Goal: Register for event/course

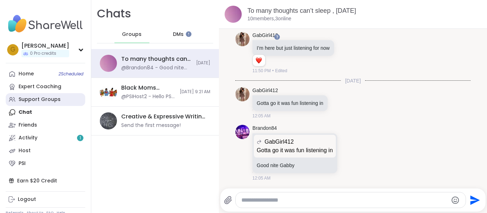
click at [25, 97] on div "Support Groups" at bounding box center [40, 99] width 42 height 7
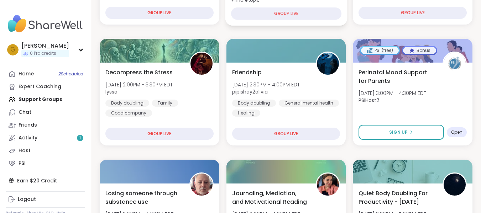
scroll to position [174, 0]
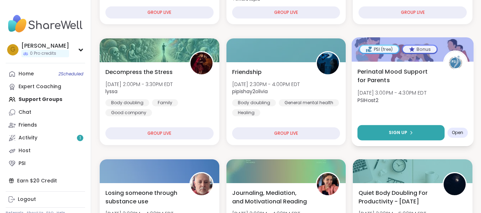
click at [382, 131] on button "Sign Up" at bounding box center [401, 132] width 87 height 15
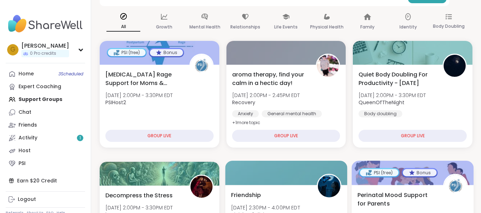
scroll to position [55, 0]
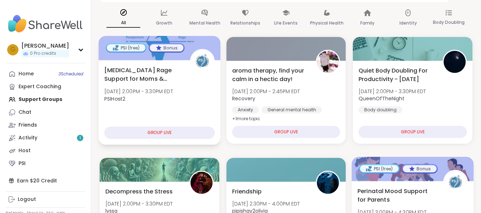
click at [165, 76] on span "[MEDICAL_DATA] Rage Support for Moms & Birthing People" at bounding box center [143, 74] width 78 height 17
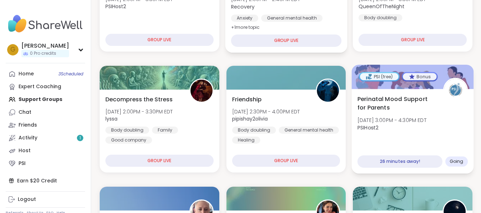
scroll to position [147, 0]
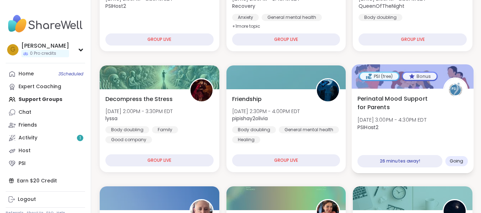
click at [397, 96] on span "Perinatal Mood Support for Parents" at bounding box center [397, 102] width 78 height 17
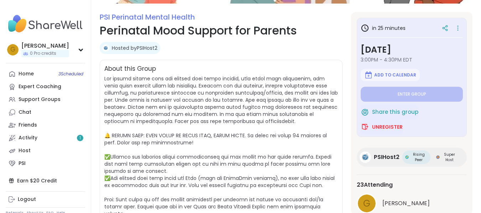
scroll to position [138, 0]
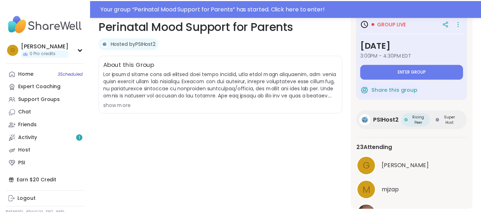
scroll to position [128, 0]
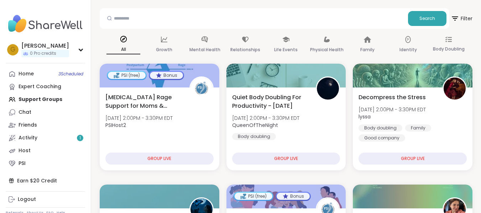
scroll to position [30, 0]
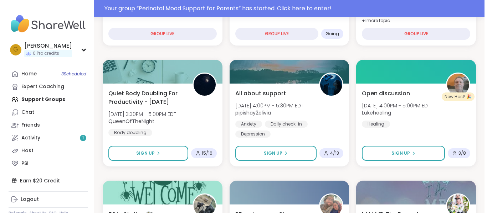
scroll to position [296, 0]
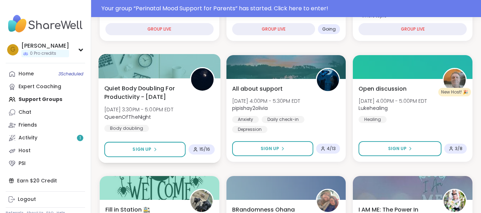
click at [161, 92] on span "Quiet Body Doubling For Productivity - [DATE]" at bounding box center [143, 92] width 78 height 17
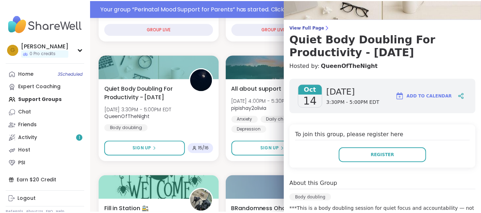
scroll to position [0, 0]
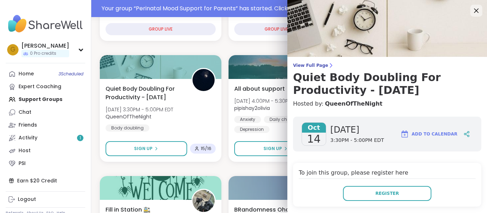
click at [472, 9] on icon at bounding box center [476, 10] width 9 height 9
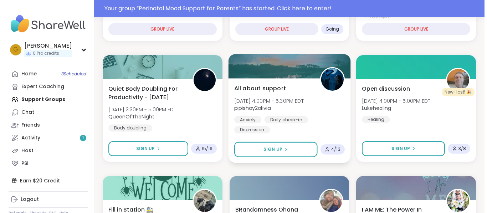
scroll to position [306, 0]
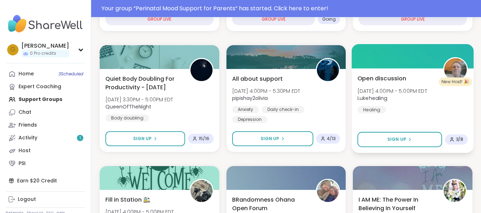
click at [384, 97] on b "Lukehealing" at bounding box center [373, 98] width 30 height 7
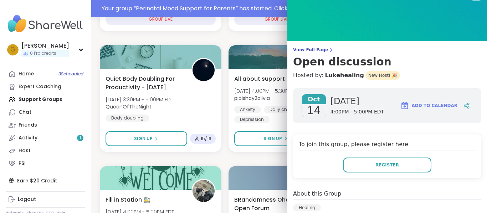
scroll to position [0, 0]
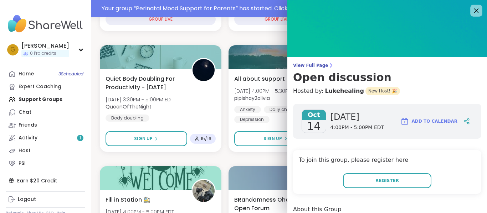
click at [472, 11] on icon at bounding box center [476, 10] width 9 height 9
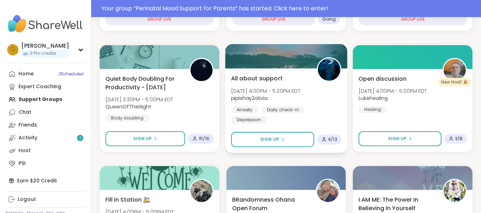
click at [293, 73] on div "All about support Tue, Oct 14 | 4:00PM - 5:30PM EDT pipishay2olivia Anxiety Dai…" at bounding box center [286, 110] width 122 height 85
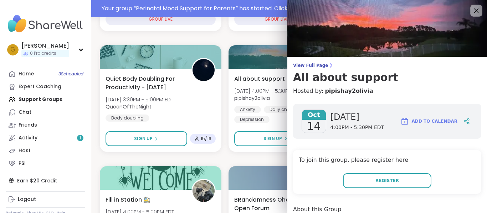
click at [472, 14] on icon at bounding box center [476, 10] width 9 height 9
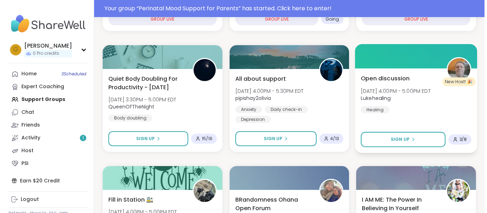
scroll to position [395, 0]
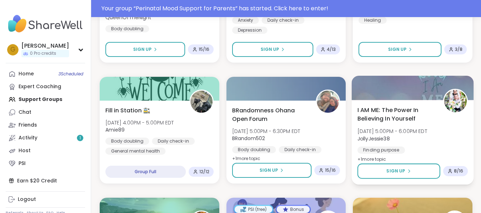
click at [369, 160] on span "+ 1 more topic" at bounding box center [372, 159] width 29 height 6
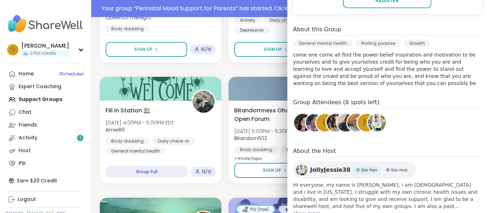
scroll to position [214, 0]
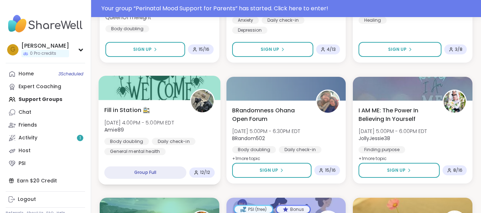
click at [181, 134] on div "Fill in Station 🚉 Tue, Oct 14 | 4:00PM - 5:00PM EDT Amie89 Body doubling Daily …" at bounding box center [159, 131] width 110 height 50
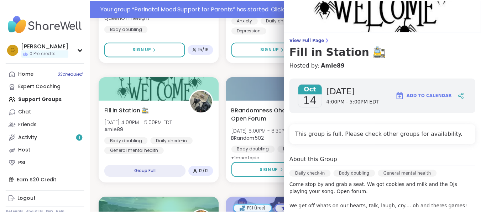
scroll to position [0, 0]
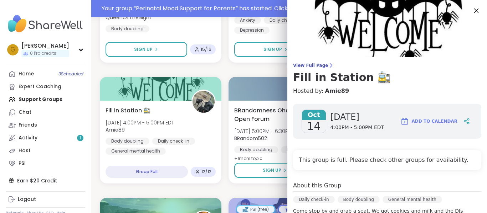
click at [472, 13] on icon at bounding box center [476, 10] width 9 height 9
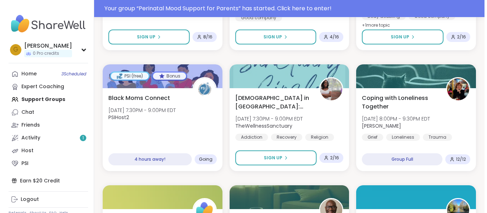
scroll to position [893, 0]
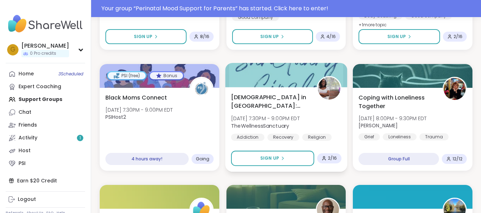
click at [288, 104] on span "[DEMOGRAPHIC_DATA] in [GEOGRAPHIC_DATA]: [GEOGRAPHIC_DATA]" at bounding box center [270, 101] width 78 height 17
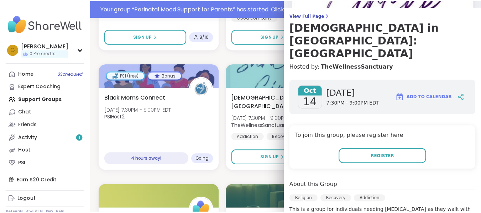
scroll to position [0, 0]
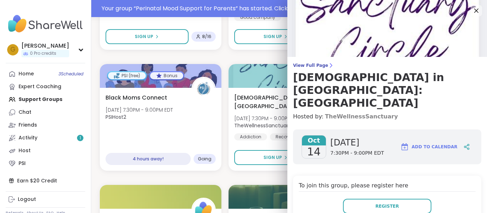
click at [360, 113] on link "TheWellnessSanctuary" at bounding box center [361, 117] width 73 height 9
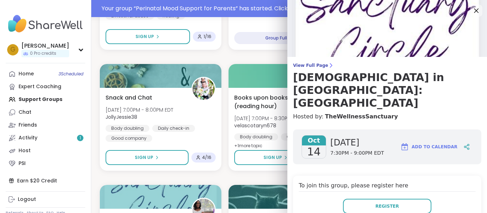
click at [472, 11] on icon at bounding box center [476, 10] width 9 height 9
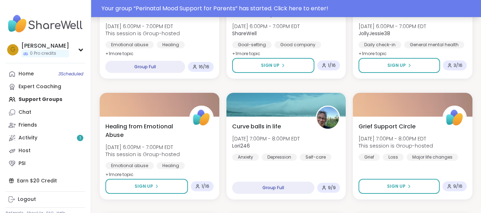
scroll to position [108, 0]
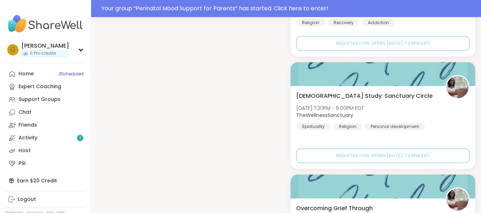
scroll to position [962, 0]
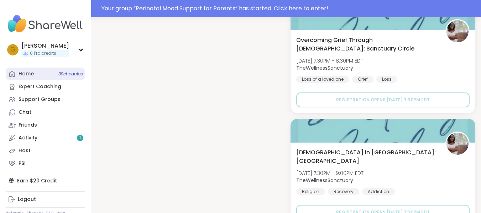
click at [30, 73] on div "Home 3 Scheduled" at bounding box center [26, 74] width 15 height 7
